Goal: Communication & Community: Answer question/provide support

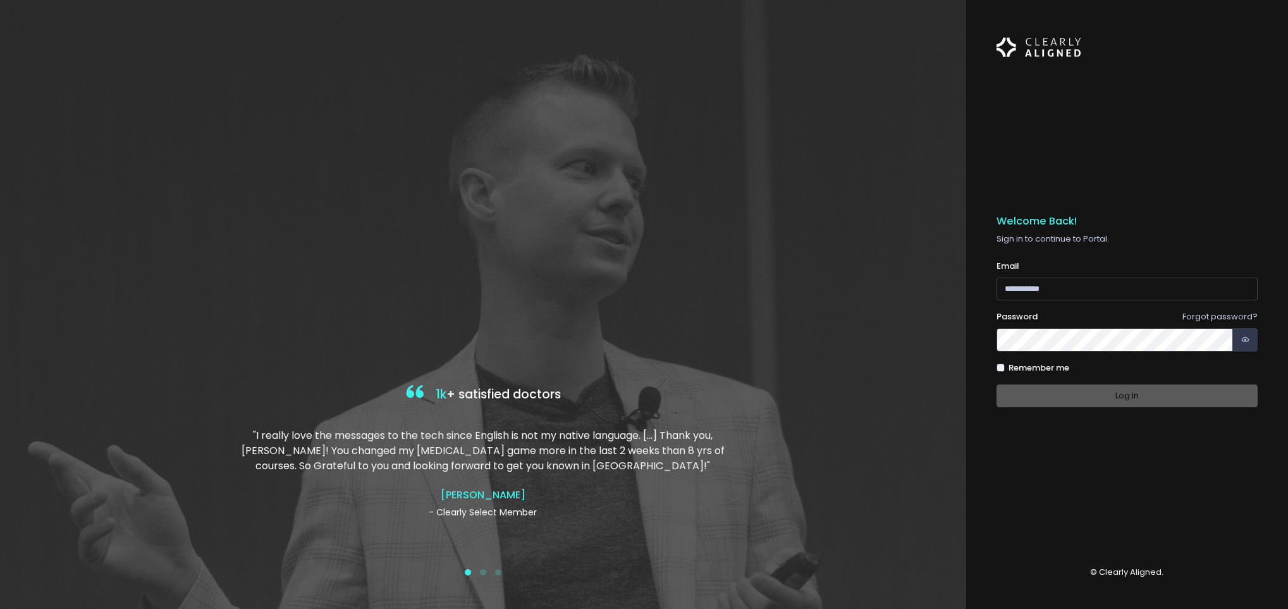
type input "**********"
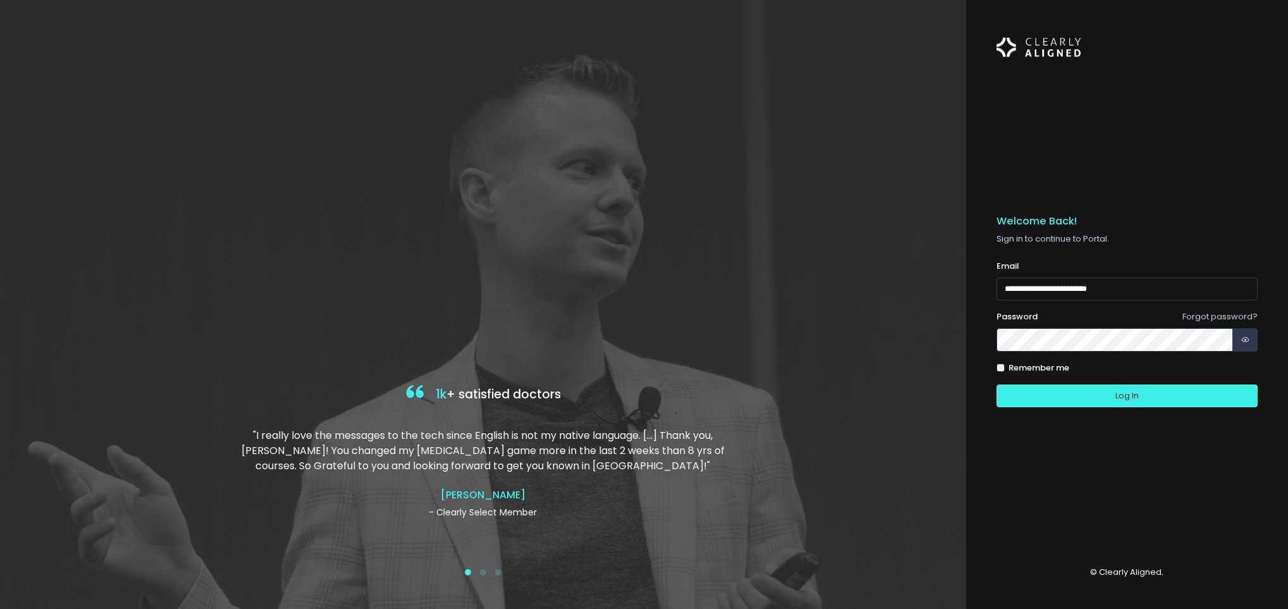
click at [827, 332] on div at bounding box center [483, 304] width 966 height 609
click at [1187, 394] on button "Log In" at bounding box center [1126, 395] width 261 height 23
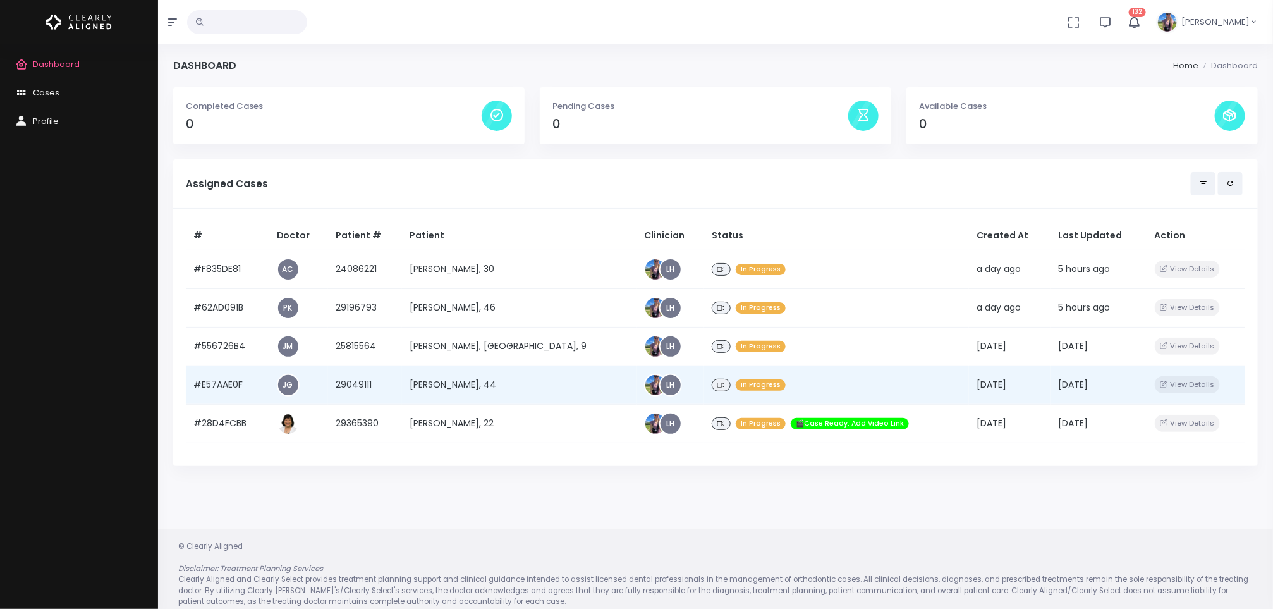
click at [467, 385] on td "[PERSON_NAME], 44" at bounding box center [519, 384] width 234 height 39
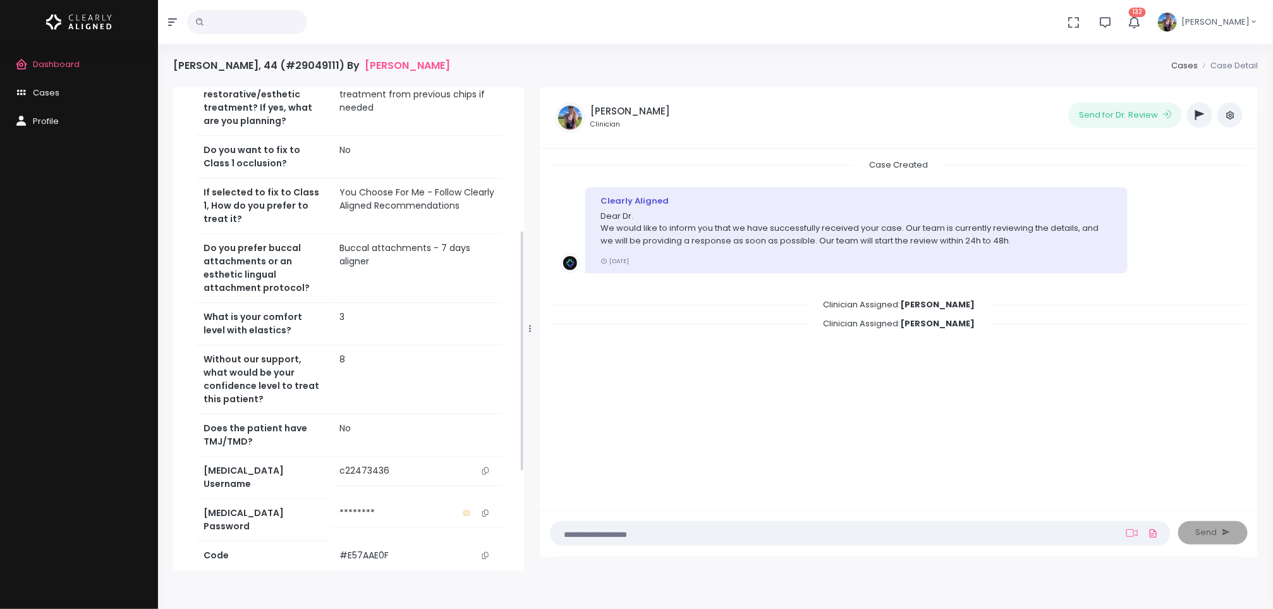
scroll to position [484, 0]
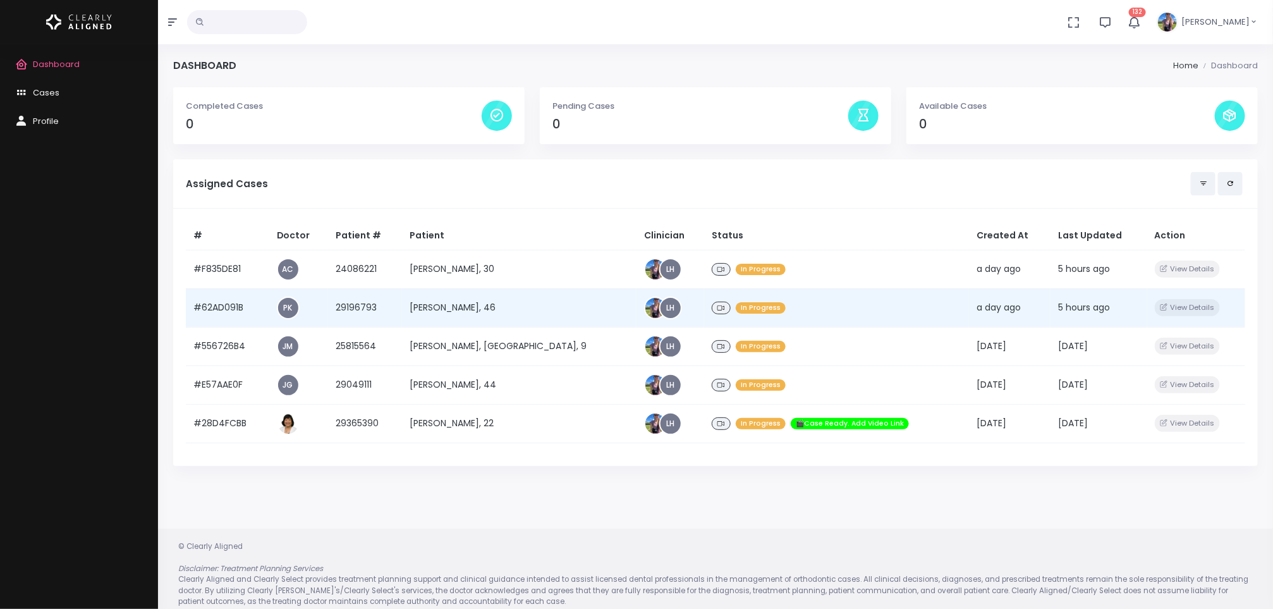
click at [457, 319] on td "[PERSON_NAME], 46" at bounding box center [519, 307] width 234 height 39
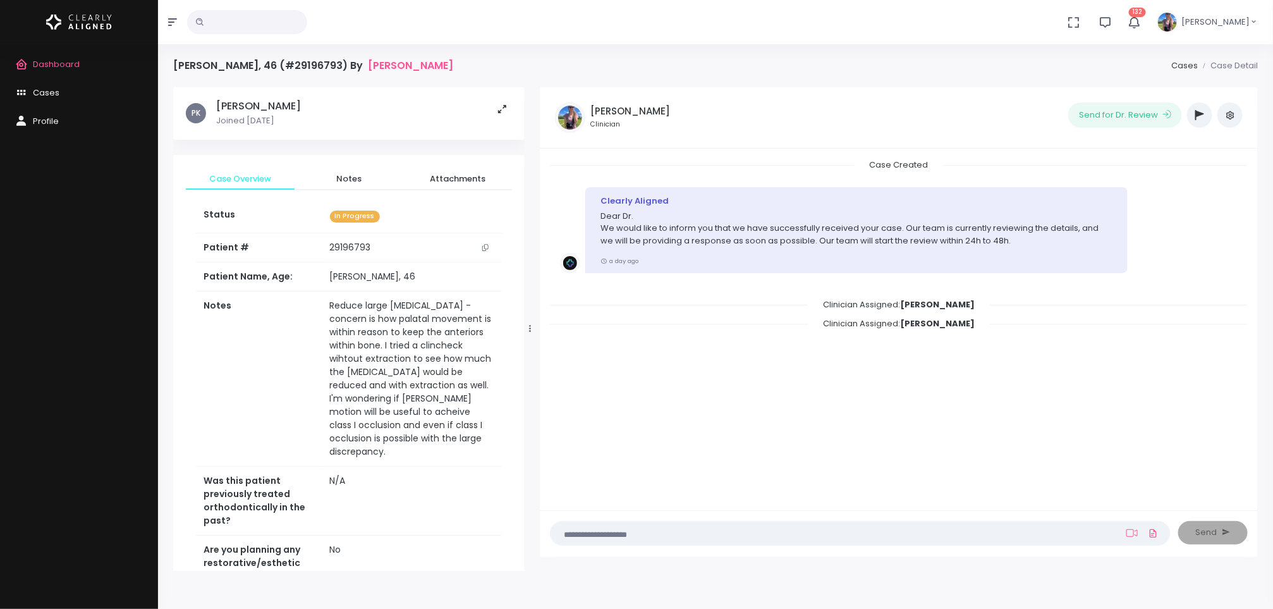
scroll to position [524, 0]
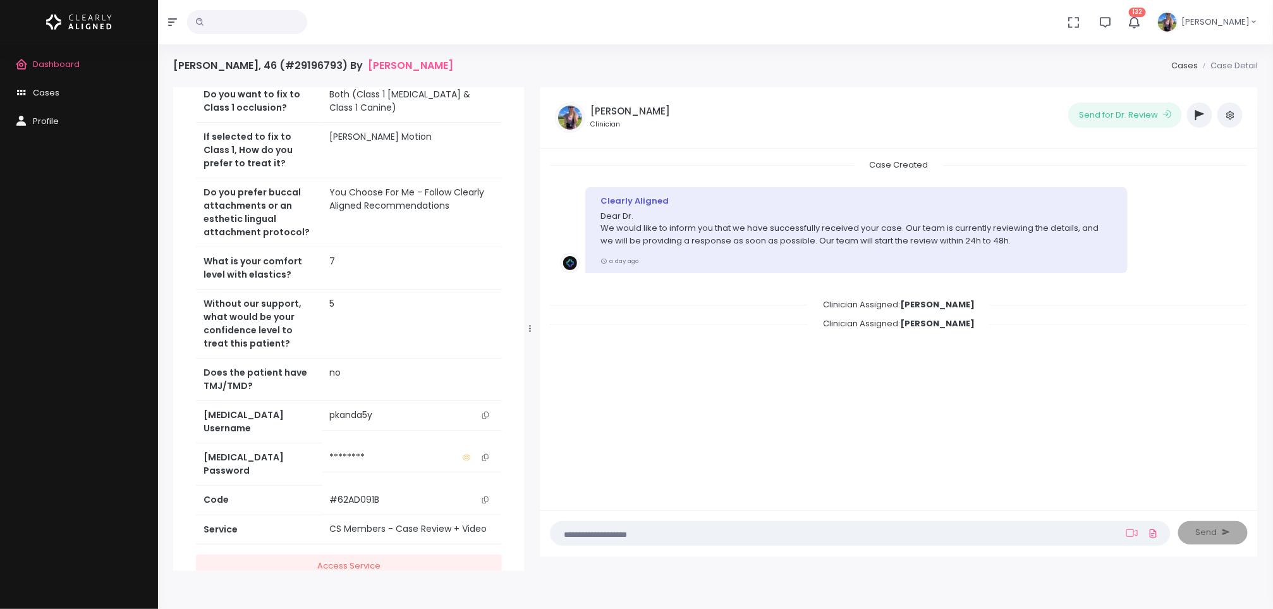
click at [487, 411] on icon "scrollable content" at bounding box center [485, 414] width 6 height 7
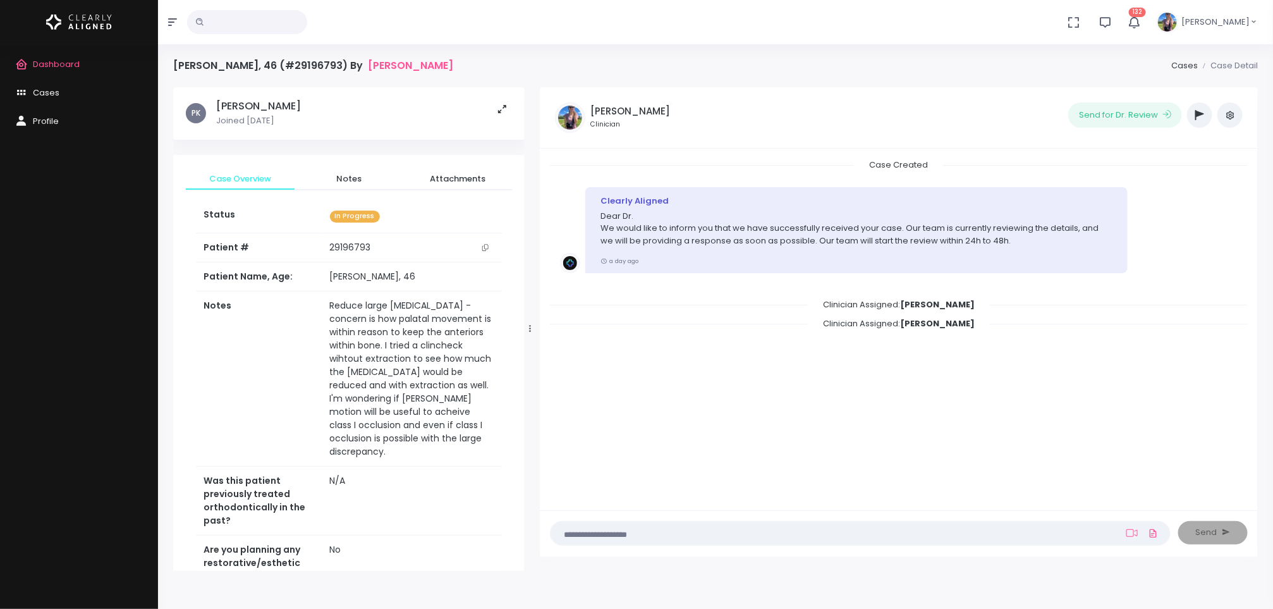
click at [806, 532] on textarea at bounding box center [835, 533] width 555 height 14
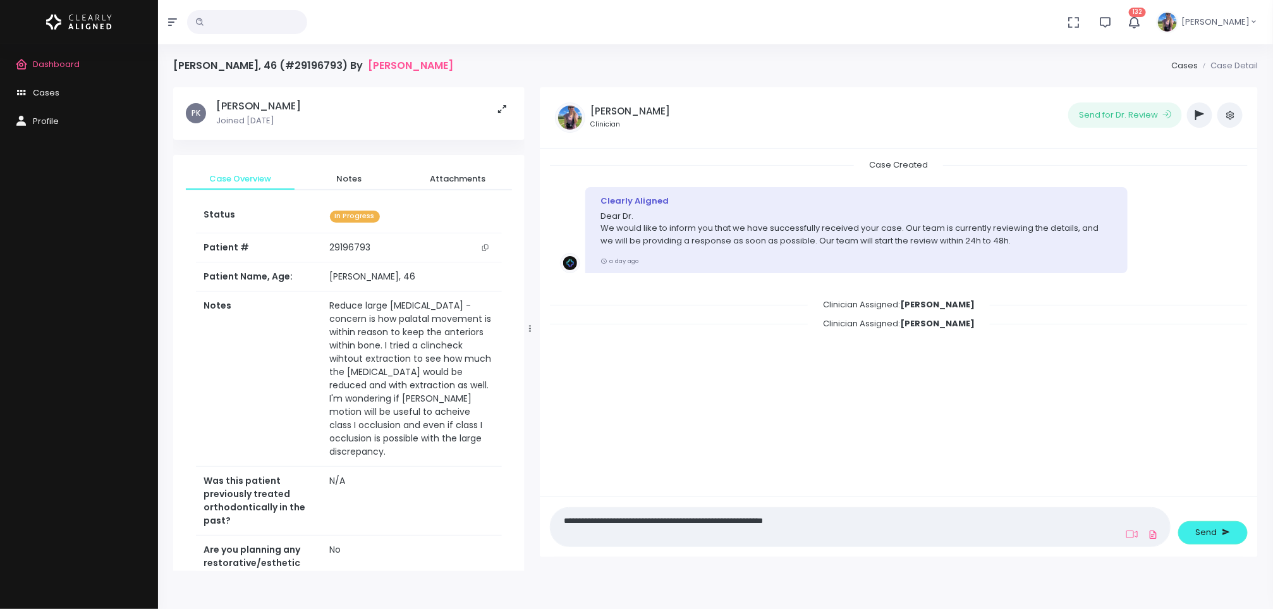
type textarea "**********"
click at [1222, 526] on icon "submit" at bounding box center [1226, 532] width 8 height 12
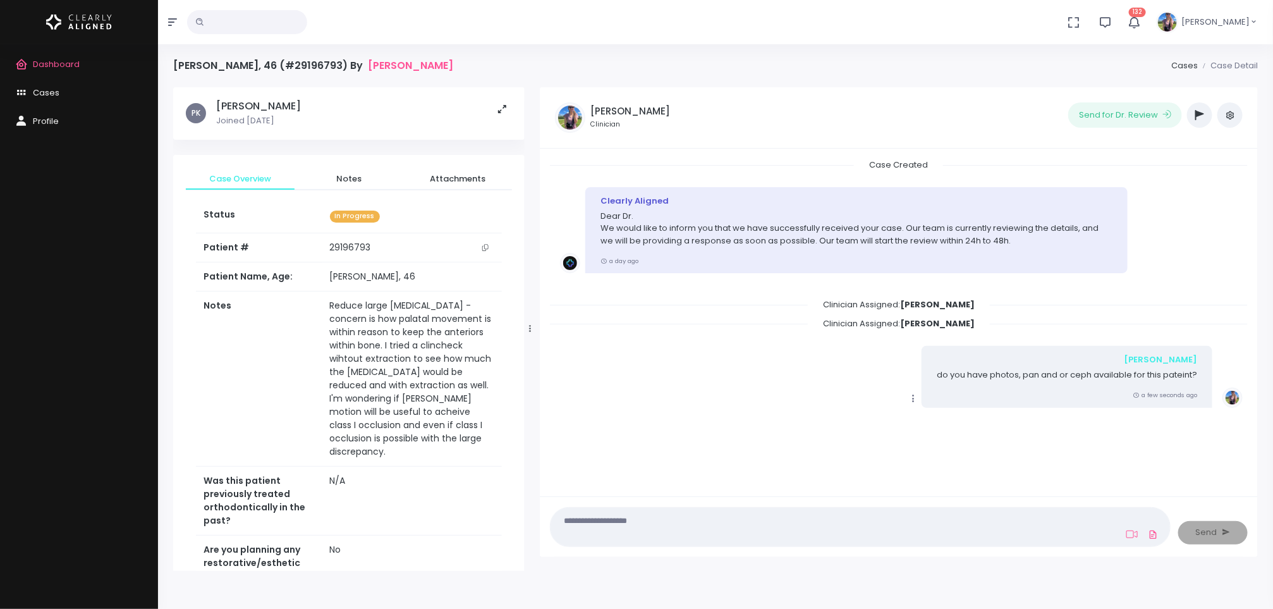
click at [1200, 116] on icon "button" at bounding box center [1199, 115] width 9 height 10
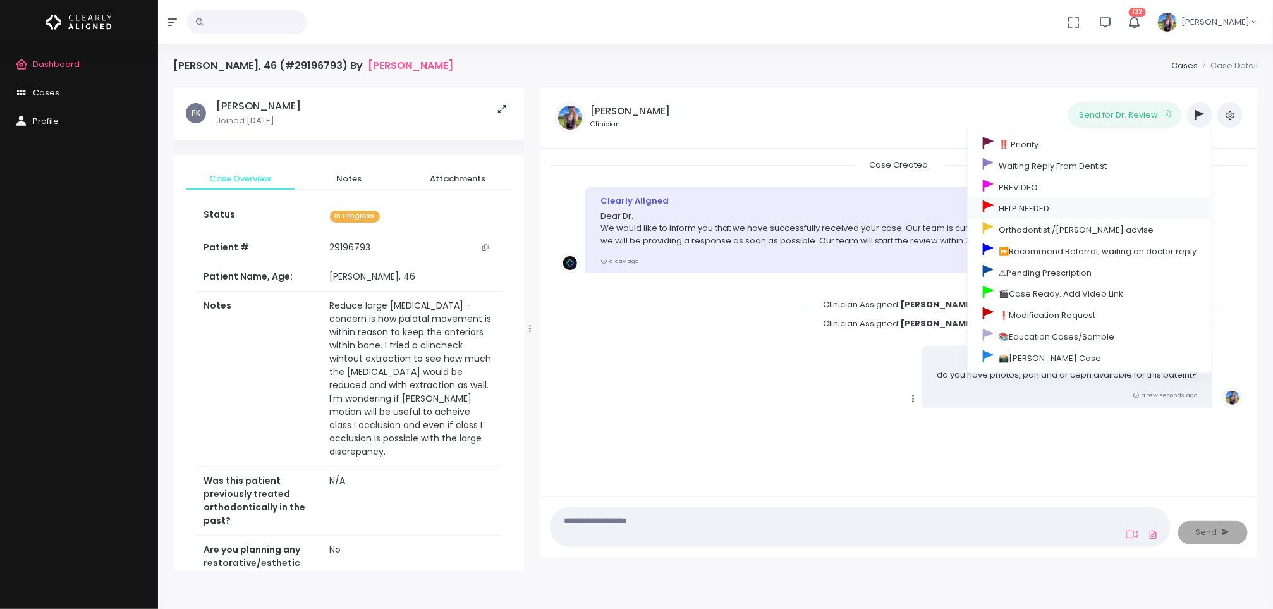
click at [1062, 212] on link "HELP NEEDED" at bounding box center [1090, 207] width 244 height 21
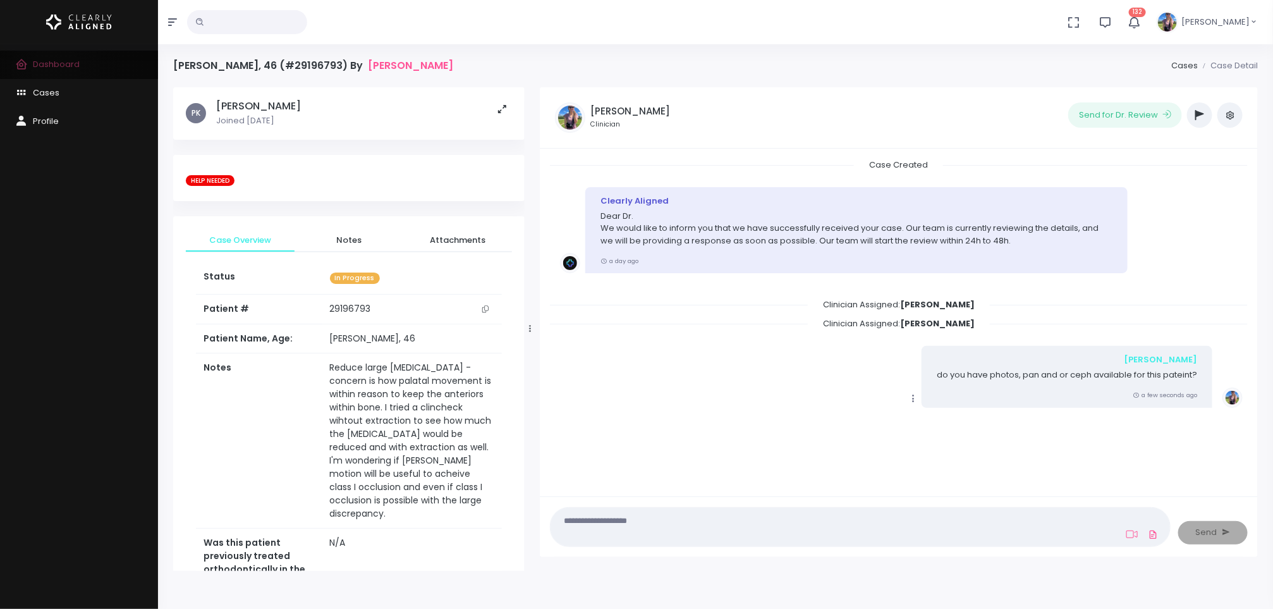
click at [56, 68] on span "Dashboard" at bounding box center [56, 64] width 47 height 12
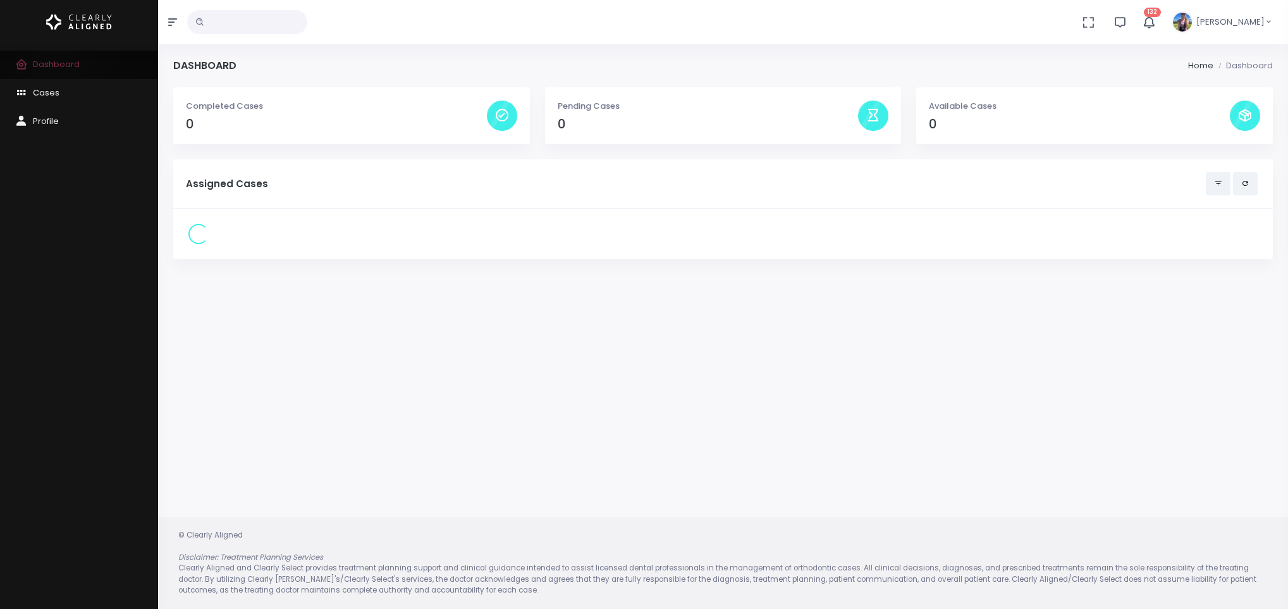
click at [56, 68] on span "Dashboard" at bounding box center [56, 64] width 47 height 12
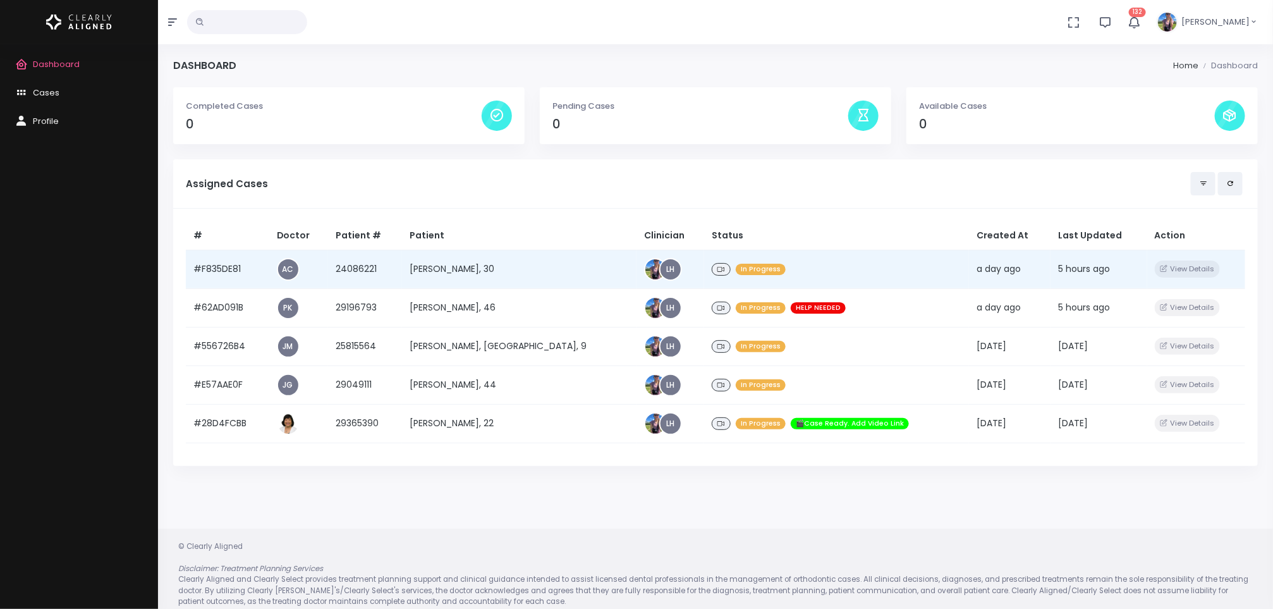
click at [736, 268] on span "In Progress" at bounding box center [761, 270] width 50 height 12
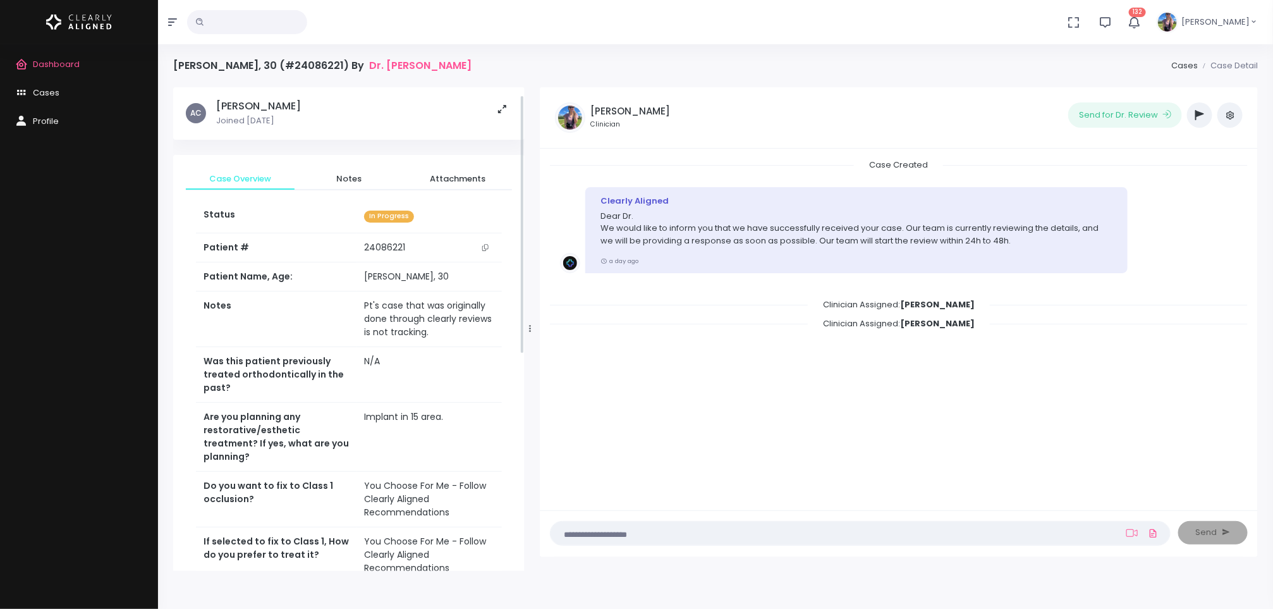
scroll to position [417, 0]
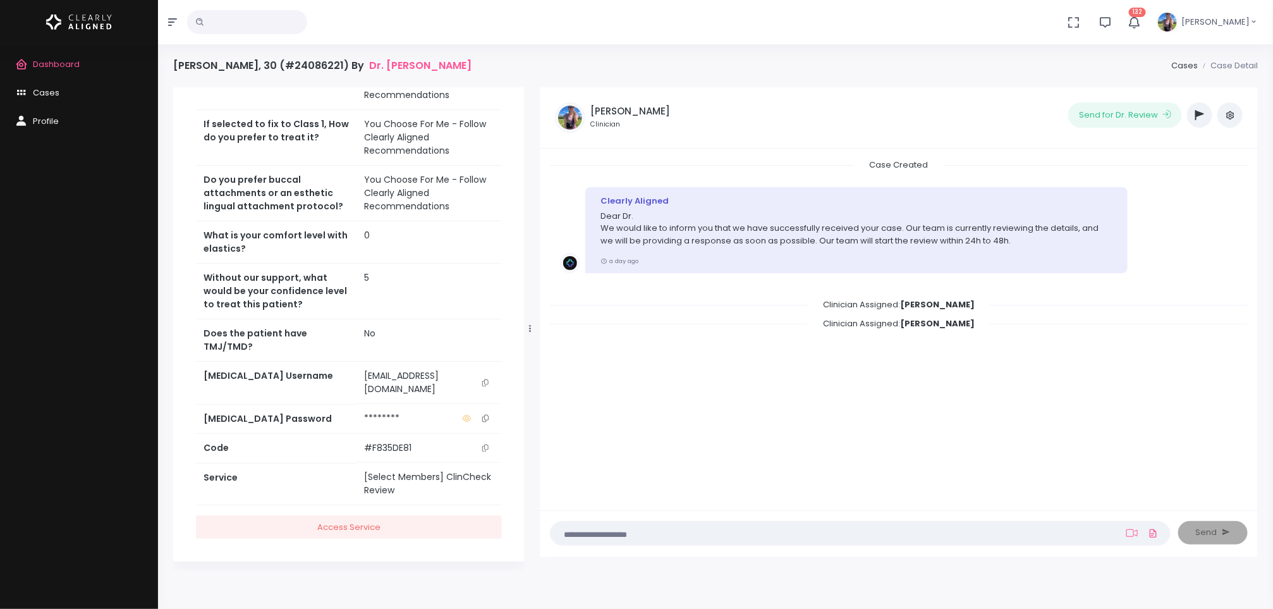
click at [482, 381] on icon "scrollable content" at bounding box center [485, 382] width 6 height 7
click at [628, 535] on textarea at bounding box center [835, 533] width 555 height 14
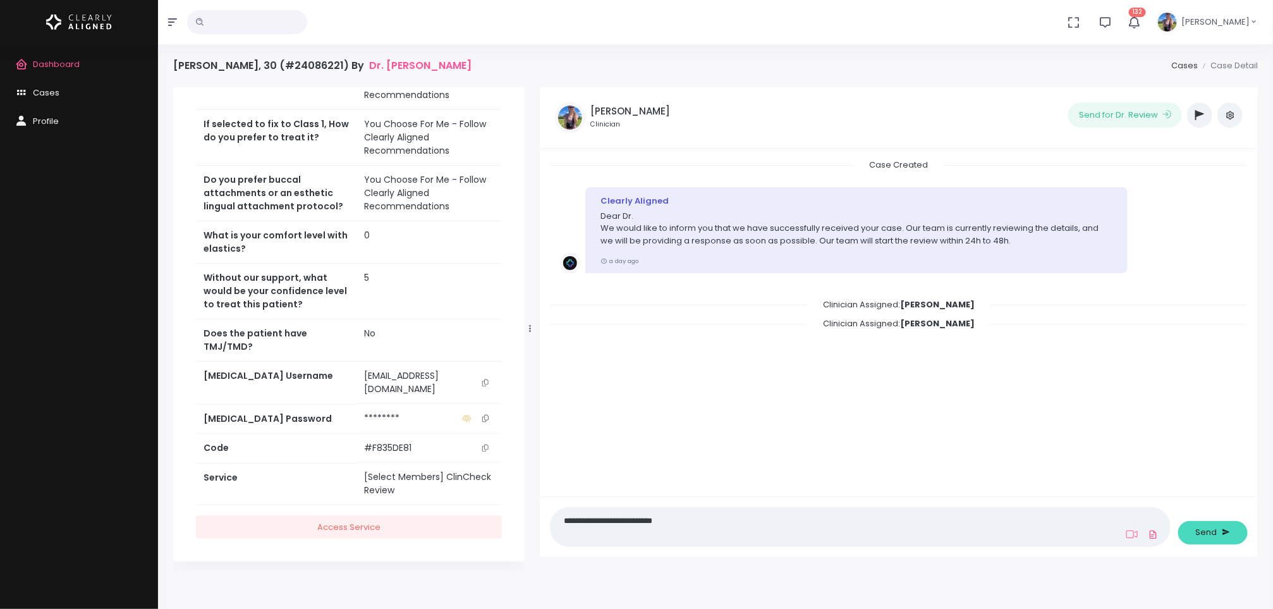
type textarea "**********"
click at [1219, 537] on button "Send" at bounding box center [1213, 532] width 70 height 23
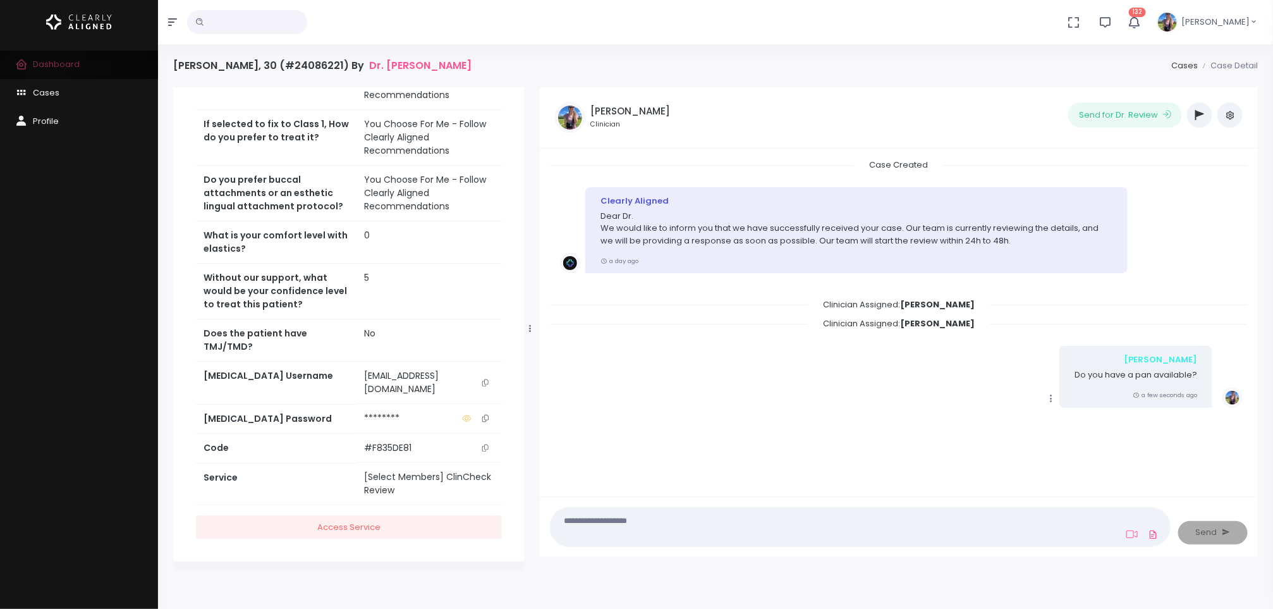
click at [47, 63] on span "Dashboard" at bounding box center [56, 64] width 47 height 12
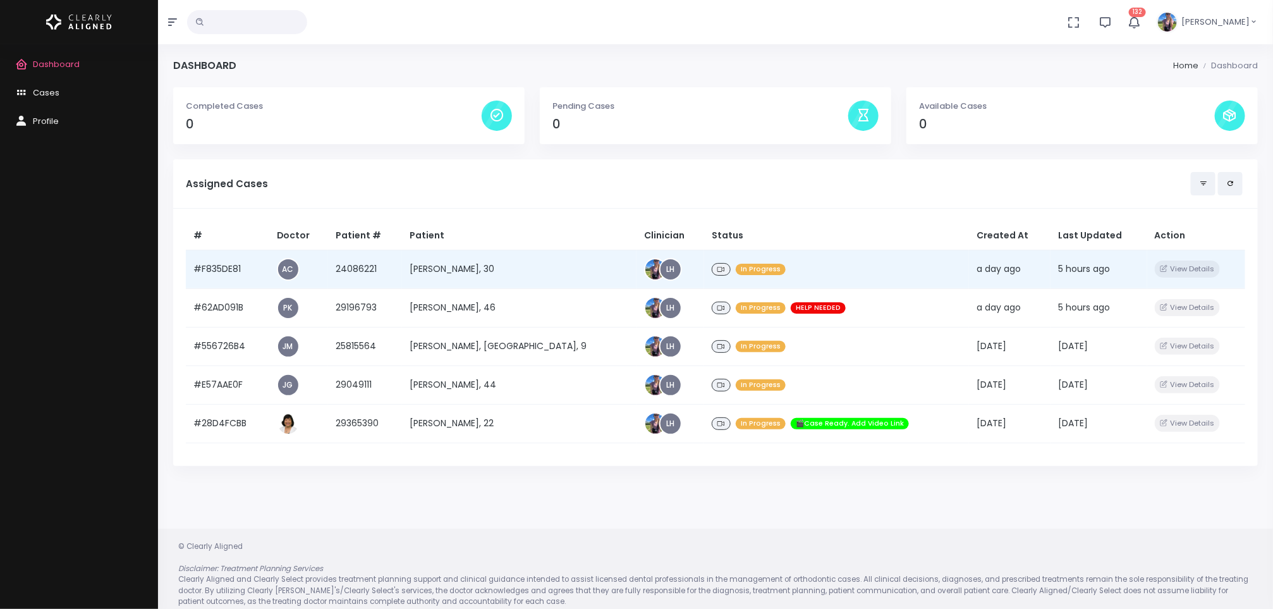
click at [499, 276] on td "[PERSON_NAME], 30" at bounding box center [519, 269] width 234 height 39
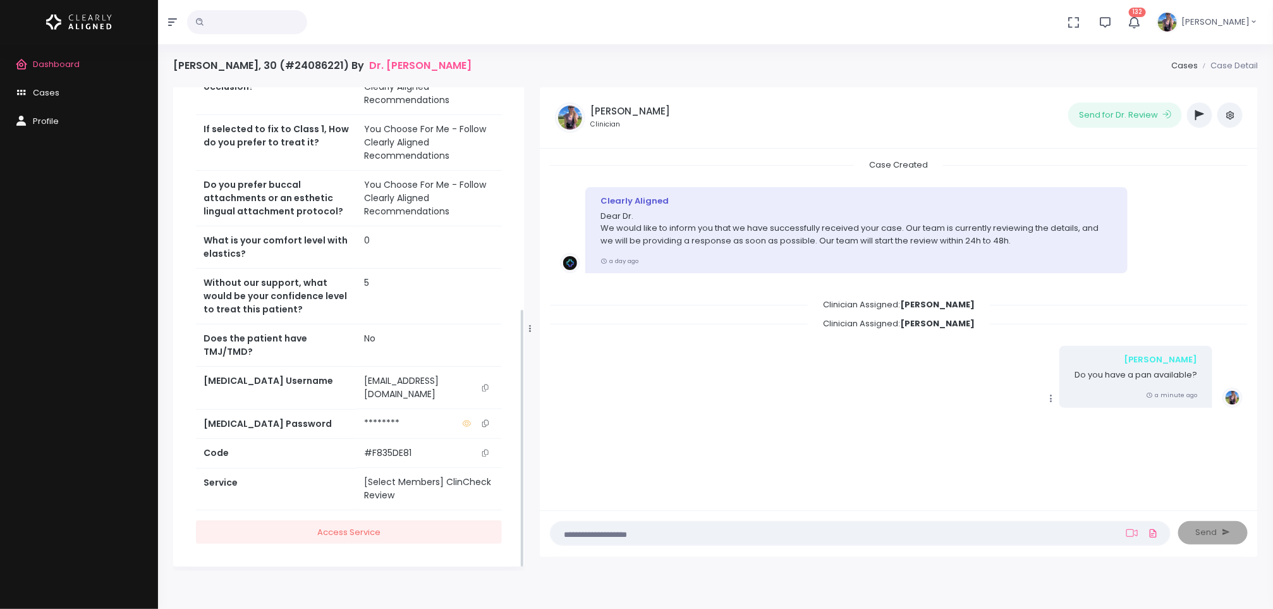
scroll to position [413, 0]
click at [675, 535] on textarea at bounding box center [835, 533] width 555 height 14
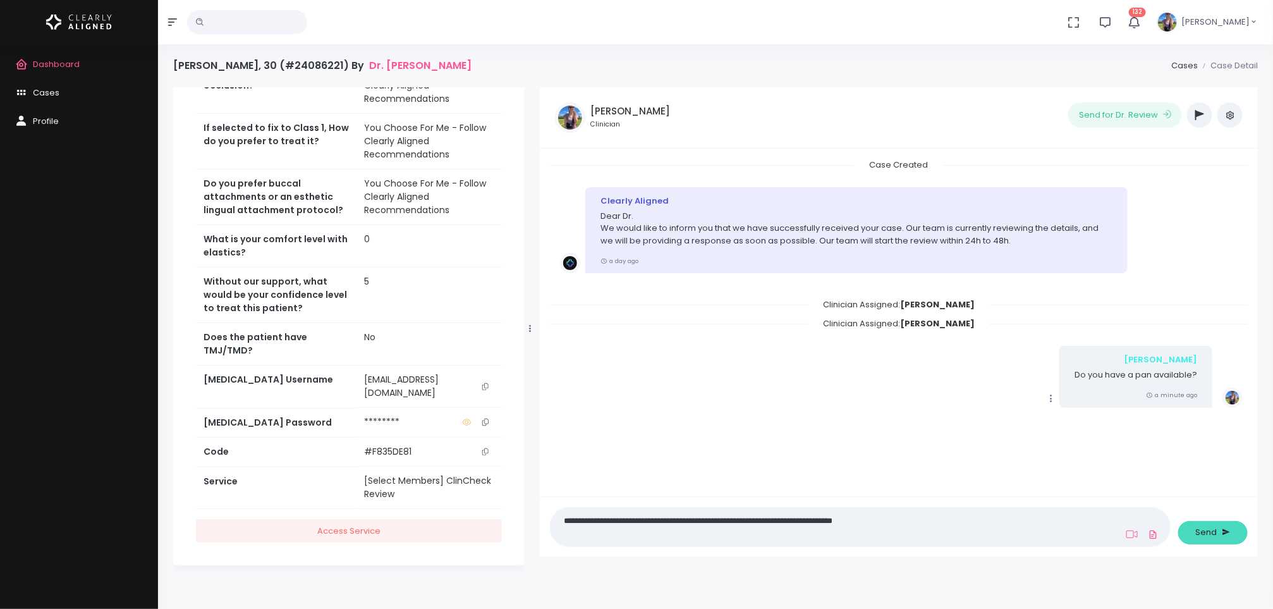
type textarea "**********"
click at [1186, 539] on button "Send" at bounding box center [1213, 532] width 70 height 23
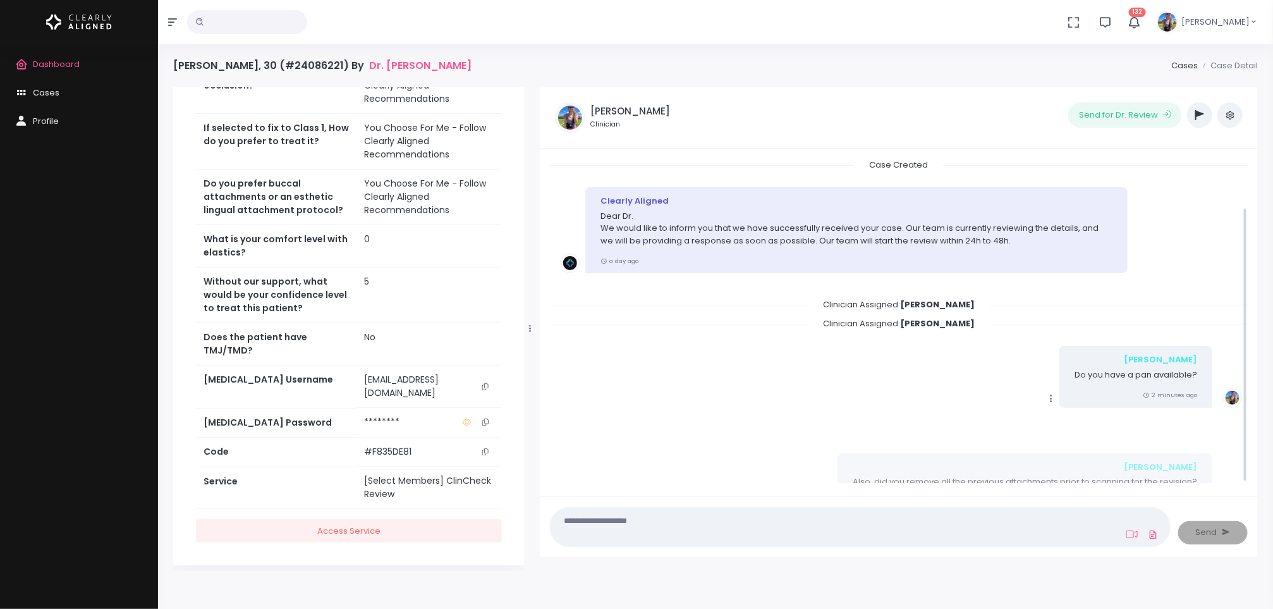
scroll to position [58, 0]
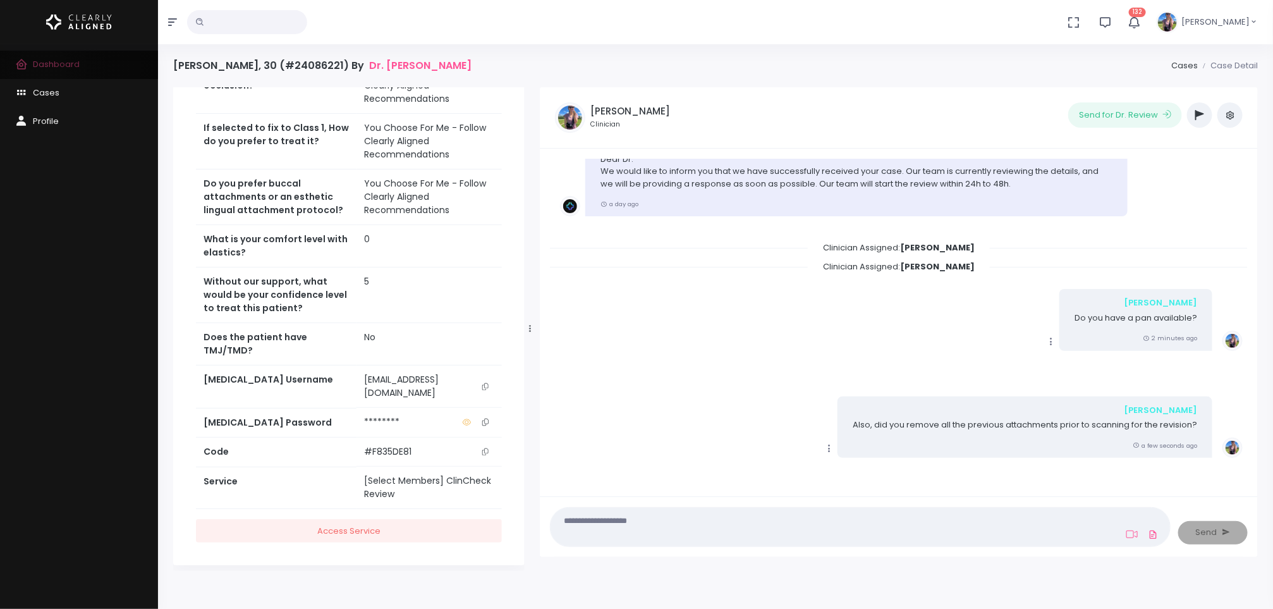
click at [42, 66] on span "Dashboard" at bounding box center [56, 64] width 47 height 12
